Goal: Task Accomplishment & Management: Complete application form

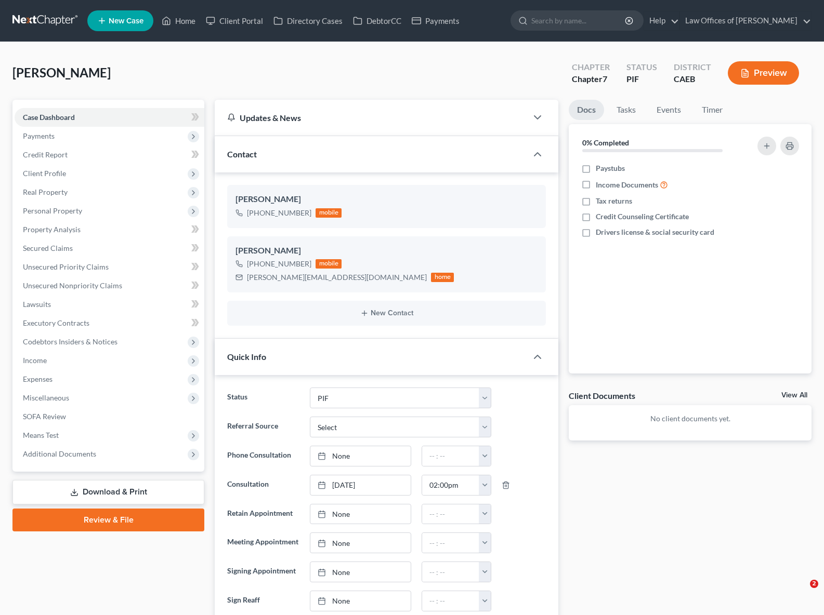
select select "11"
select select "0"
click at [39, 248] on span "Secured Claims" at bounding box center [48, 248] width 50 height 9
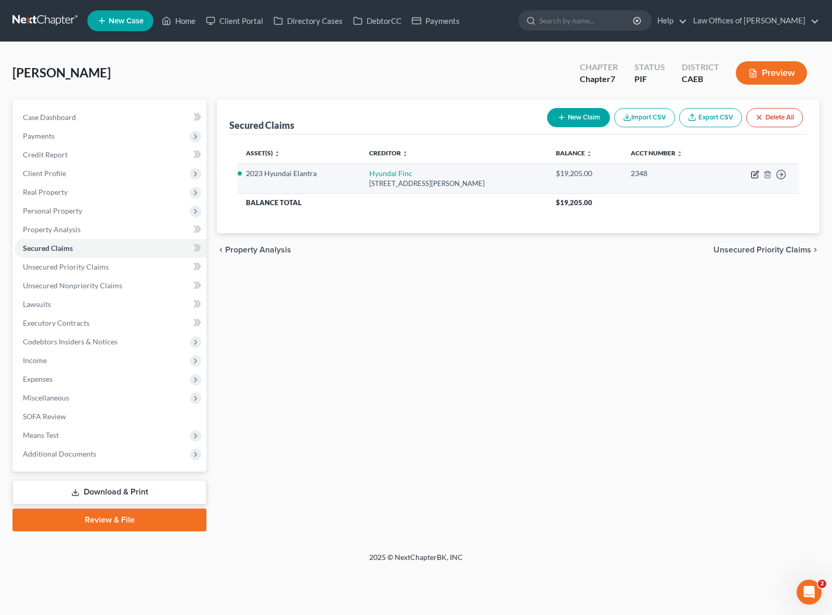
click at [754, 176] on icon "button" at bounding box center [755, 174] width 8 height 8
select select "4"
select select "0"
select select "4"
select select "0"
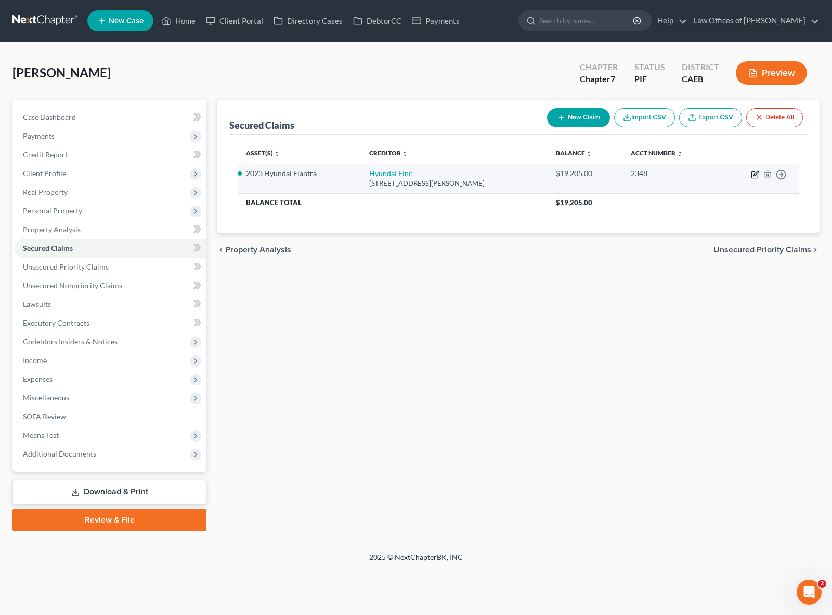
select select "0"
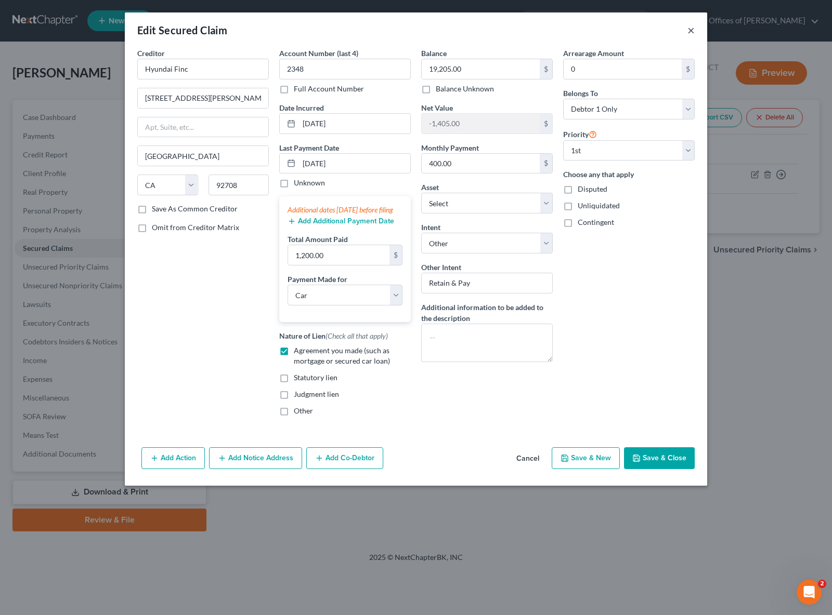
click at [688, 31] on button "×" at bounding box center [690, 30] width 7 height 12
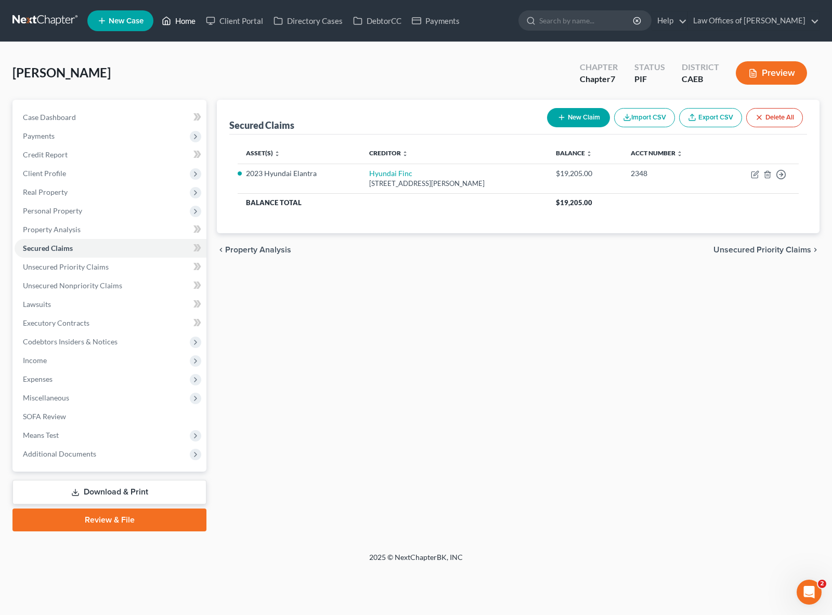
click at [191, 19] on link "Home" at bounding box center [178, 20] width 44 height 19
